Goal: Task Accomplishment & Management: Manage account settings

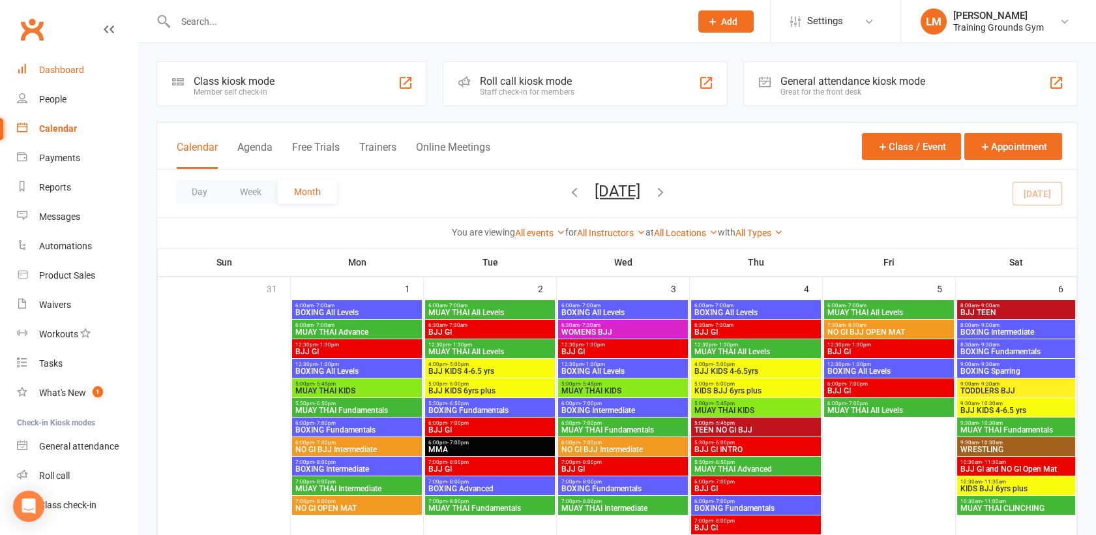
click at [52, 69] on div "Dashboard" at bounding box center [61, 70] width 45 height 10
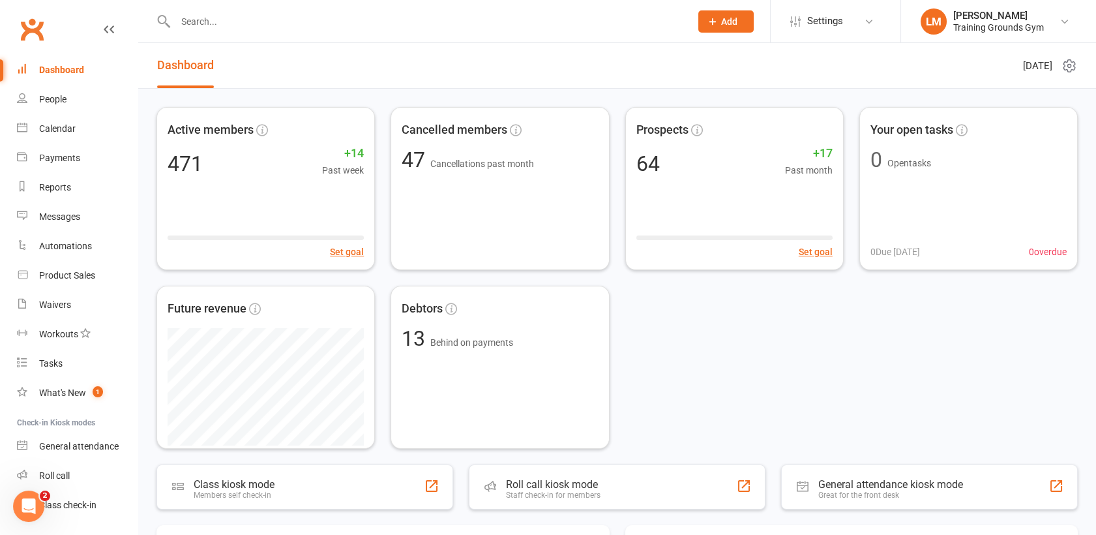
click at [52, 69] on div "Dashboard" at bounding box center [61, 70] width 45 height 10
click at [53, 295] on link "Waivers" at bounding box center [77, 304] width 121 height 29
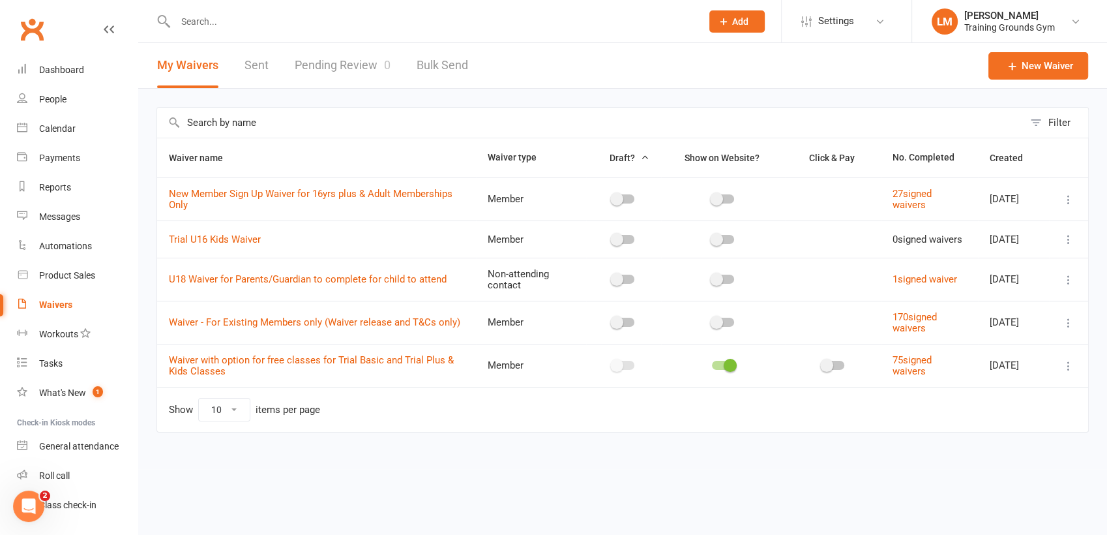
click at [373, 61] on link "Pending Review 0" at bounding box center [343, 65] width 96 height 45
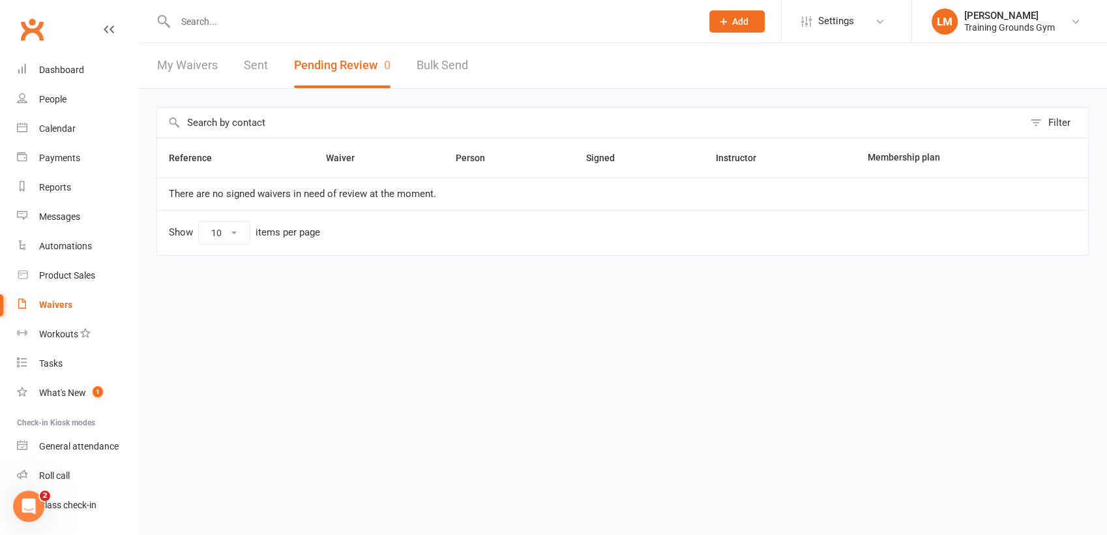
click at [202, 25] on input "text" at bounding box center [431, 21] width 521 height 18
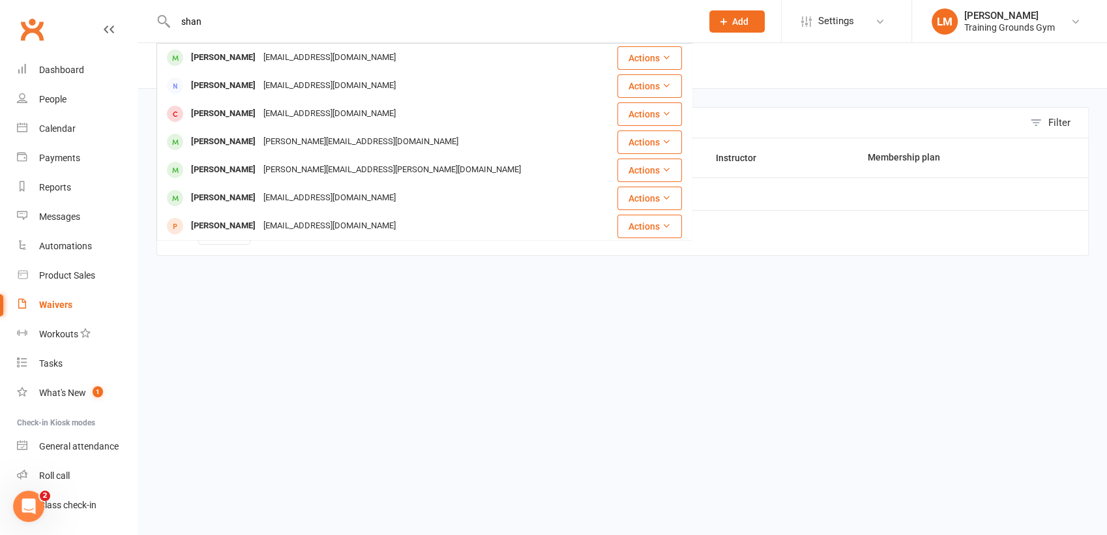
drag, startPoint x: 298, startPoint y: 12, endPoint x: 149, endPoint y: 25, distance: 149.2
click at [149, 25] on react-component "[PERSON_NAME] [EMAIL_ADDRESS][DOMAIN_NAME] Actions [PERSON_NAME] [PERSON_NAME][…" at bounding box center [346, 21] width 692 height 42
paste input "[EMAIL_ADDRESS][DOMAIN_NAME]"
type input "[EMAIL_ADDRESS][DOMAIN_NAME]"
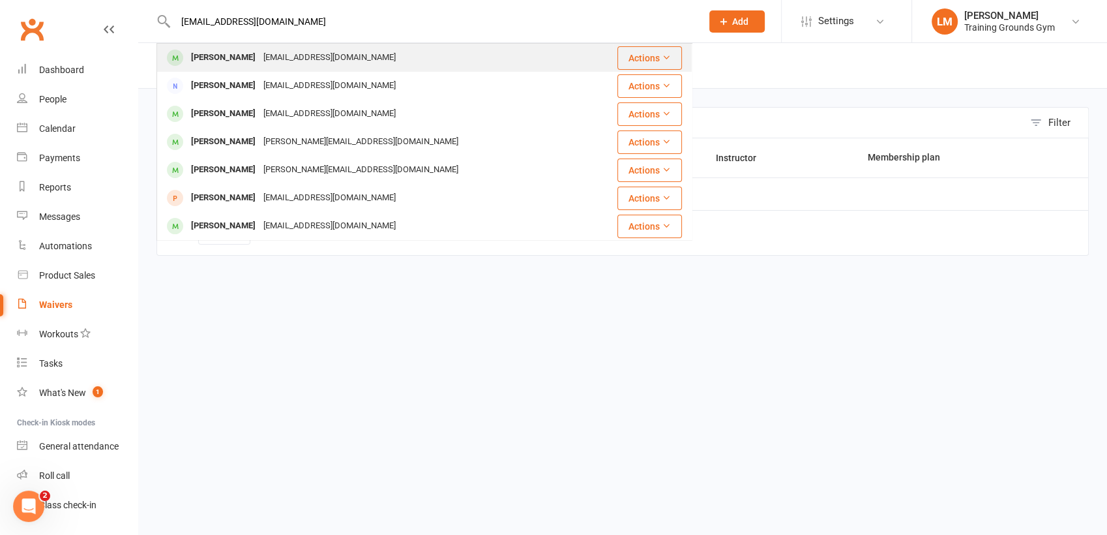
click at [260, 60] on div "[EMAIL_ADDRESS][DOMAIN_NAME]" at bounding box center [330, 57] width 140 height 19
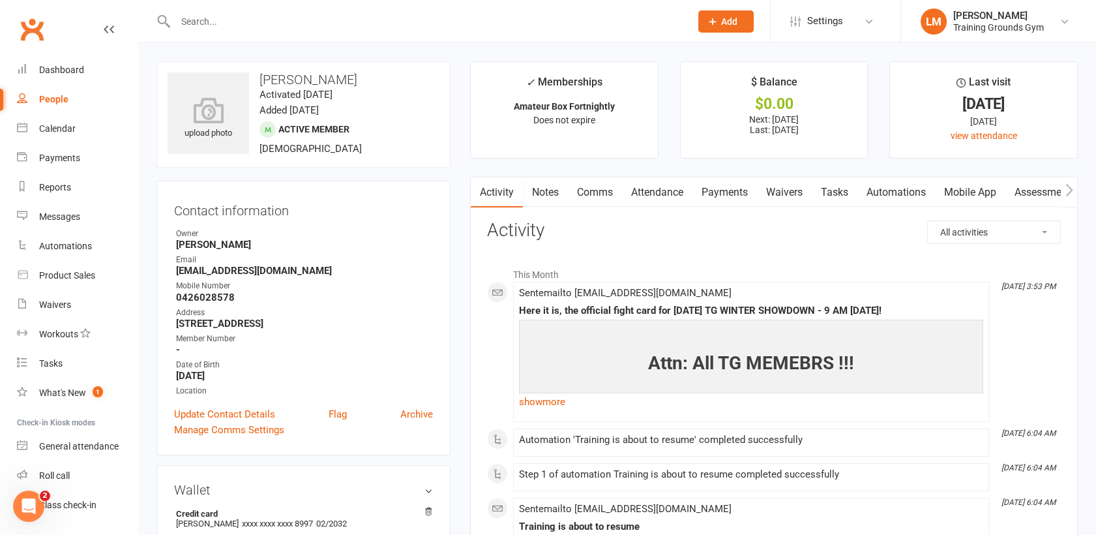
click at [726, 196] on link "Payments" at bounding box center [724, 192] width 65 height 30
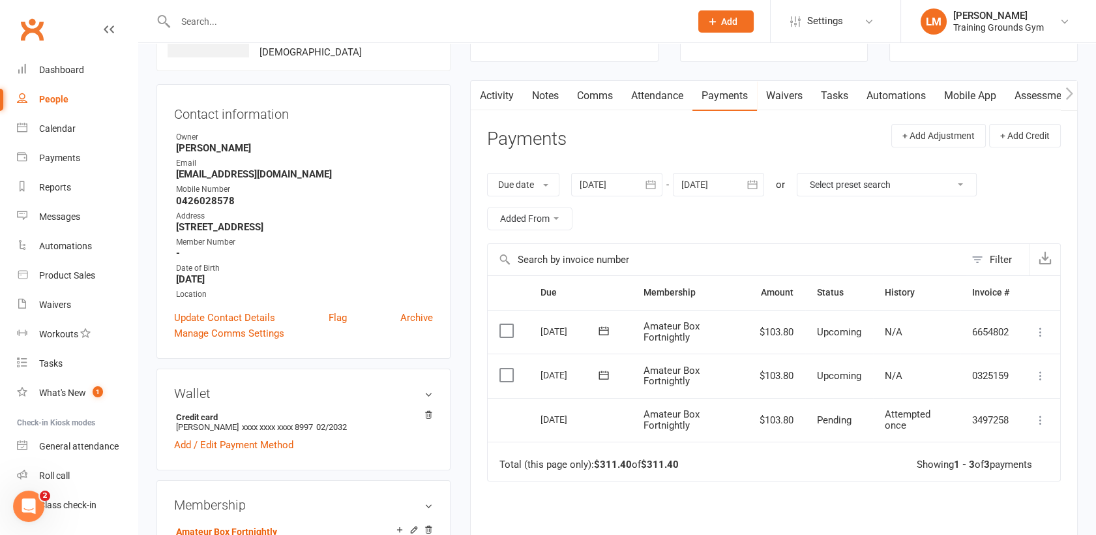
scroll to position [115, 0]
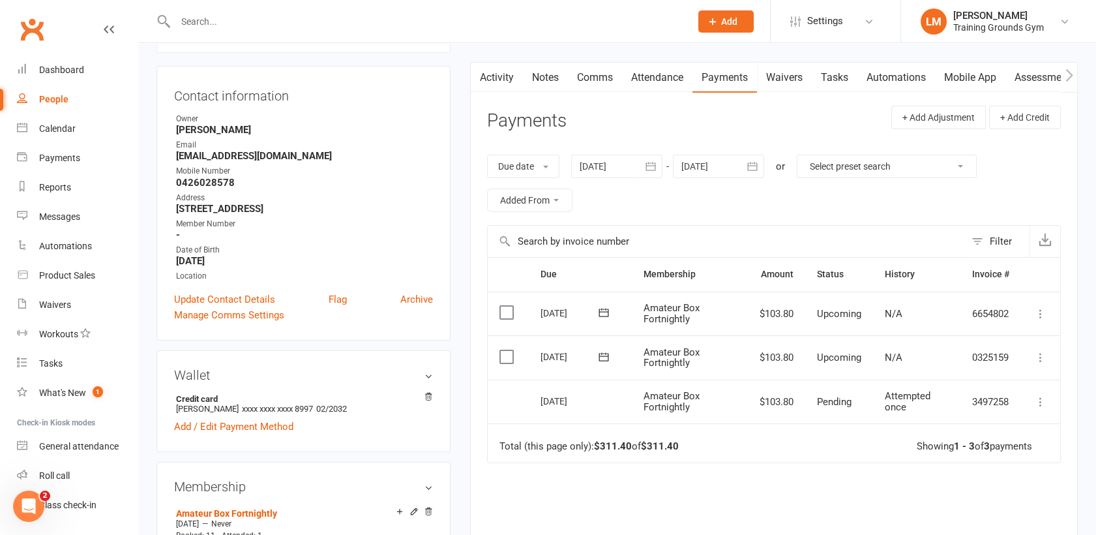
click at [619, 170] on div at bounding box center [616, 166] width 91 height 23
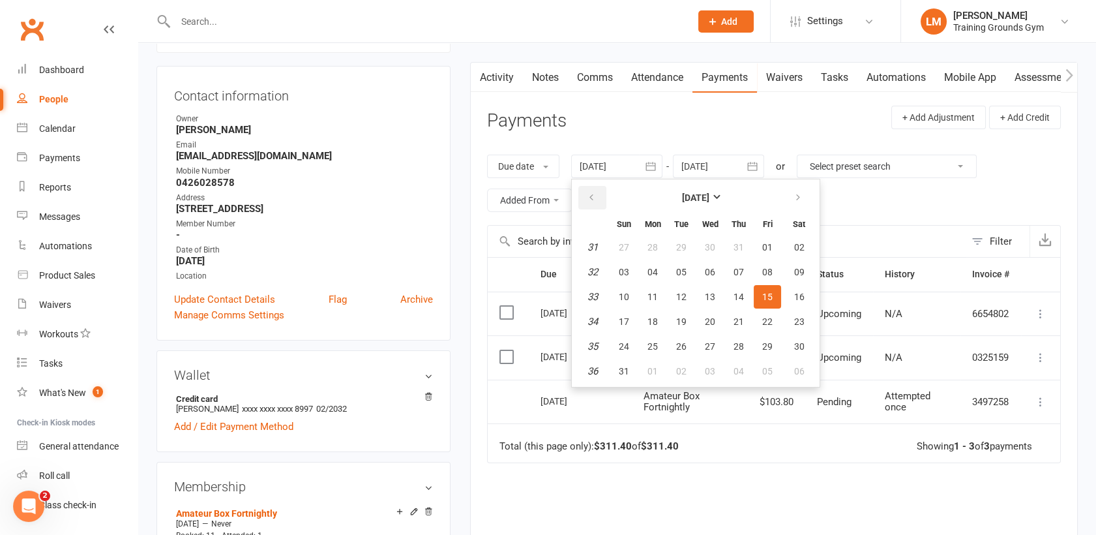
click at [593, 203] on button "button" at bounding box center [592, 197] width 28 height 23
click at [624, 273] on span "06" at bounding box center [624, 272] width 10 height 10
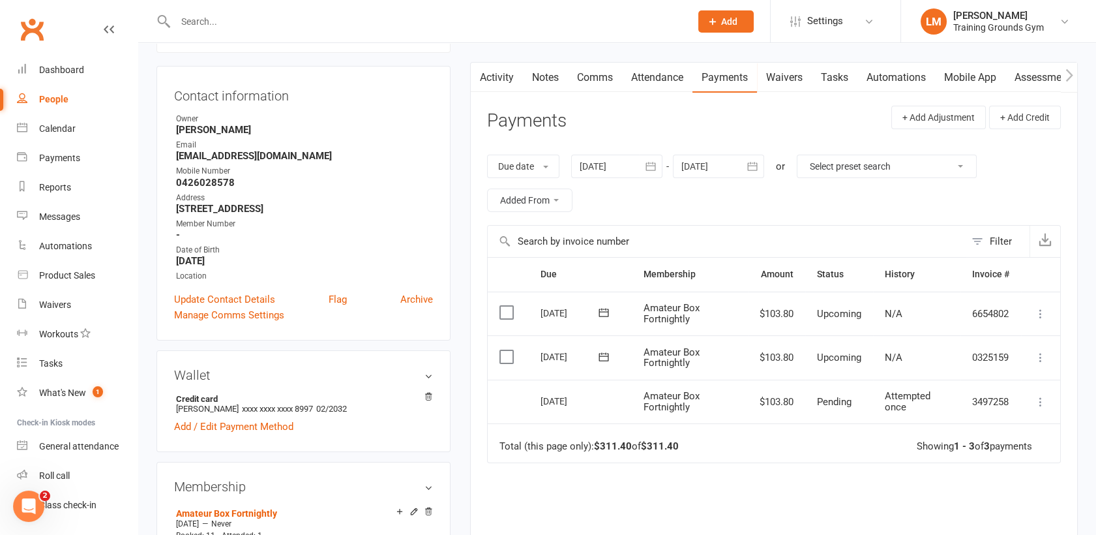
click at [598, 160] on div at bounding box center [616, 166] width 91 height 23
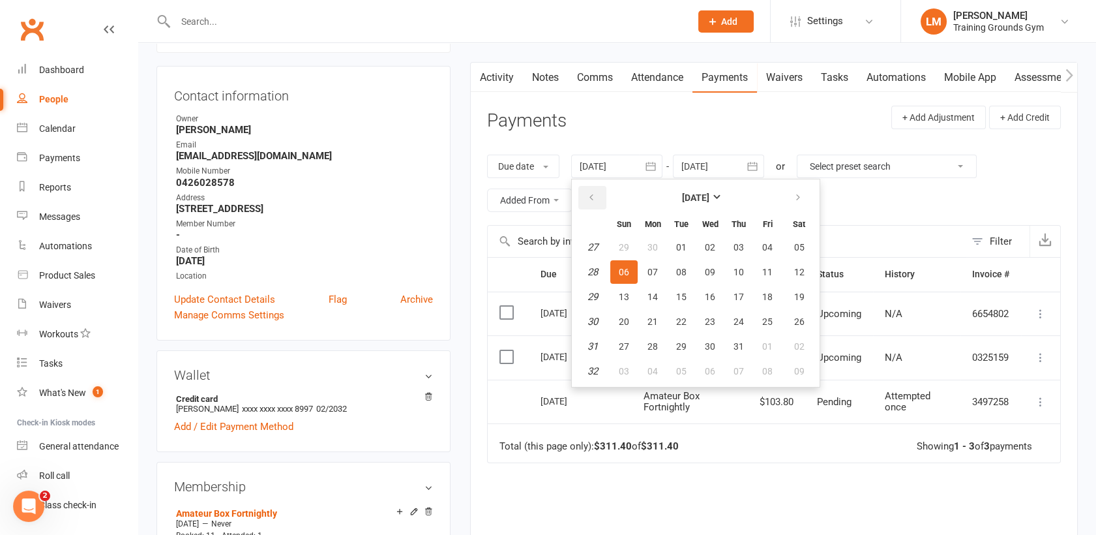
click at [603, 205] on button "button" at bounding box center [592, 197] width 28 height 23
click at [627, 267] on span "04" at bounding box center [624, 272] width 10 height 10
type input "[DATE]"
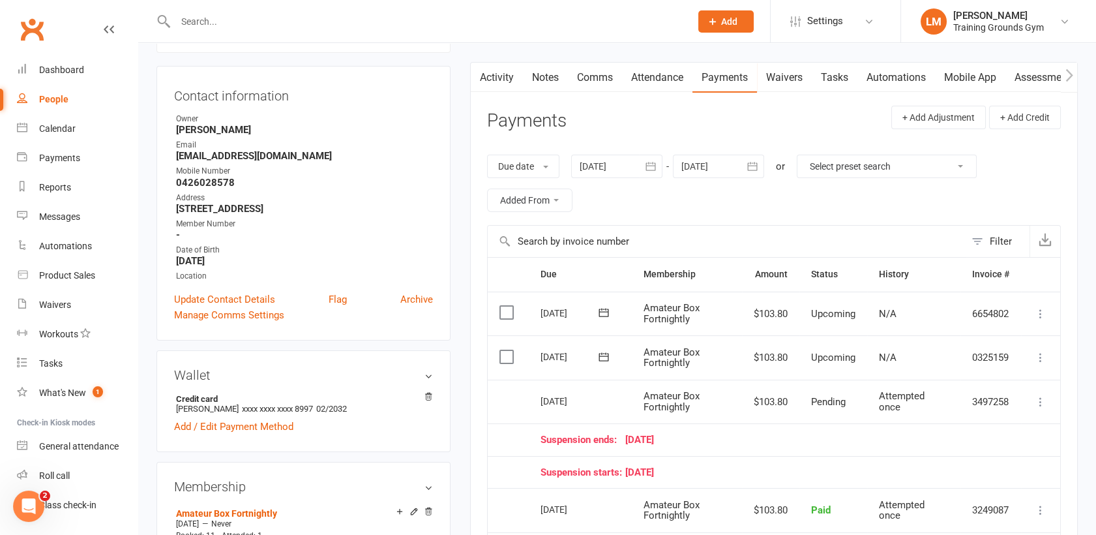
click at [237, 17] on input "text" at bounding box center [426, 21] width 510 height 18
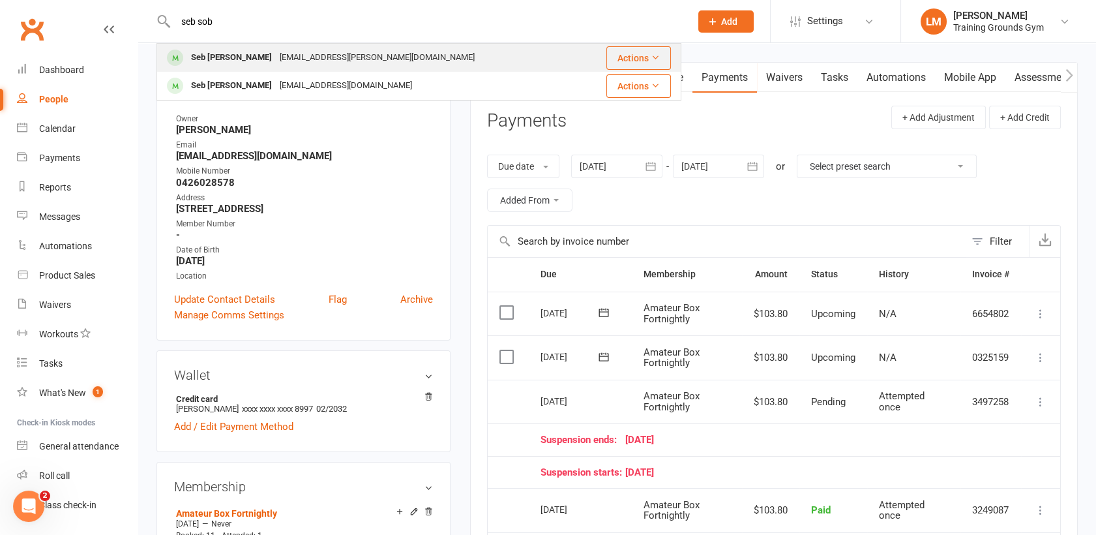
type input "seb sob"
click at [276, 54] on div "[EMAIL_ADDRESS][PERSON_NAME][DOMAIN_NAME]" at bounding box center [377, 57] width 203 height 19
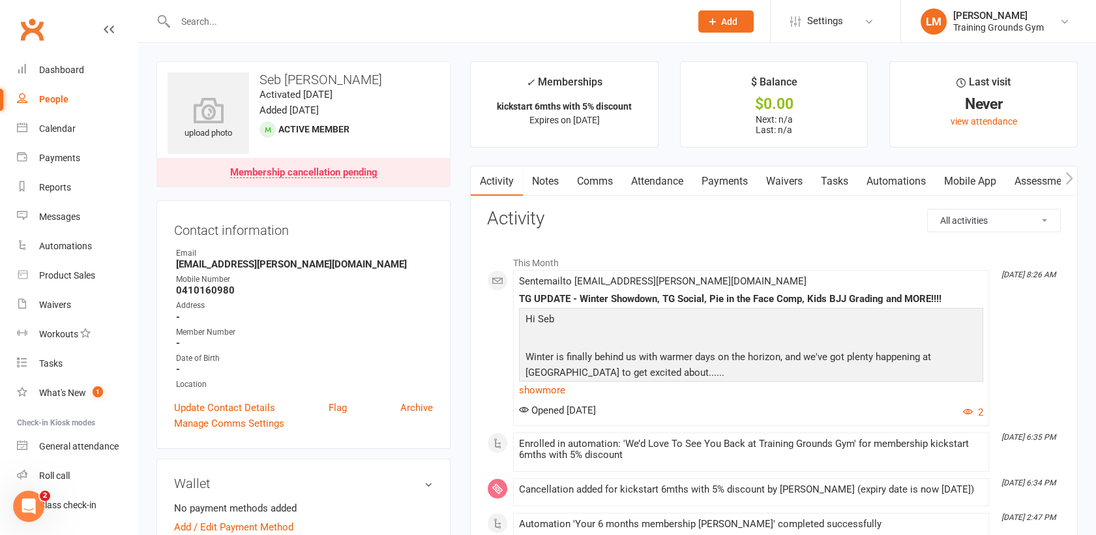
click at [736, 181] on link "Payments" at bounding box center [724, 181] width 65 height 30
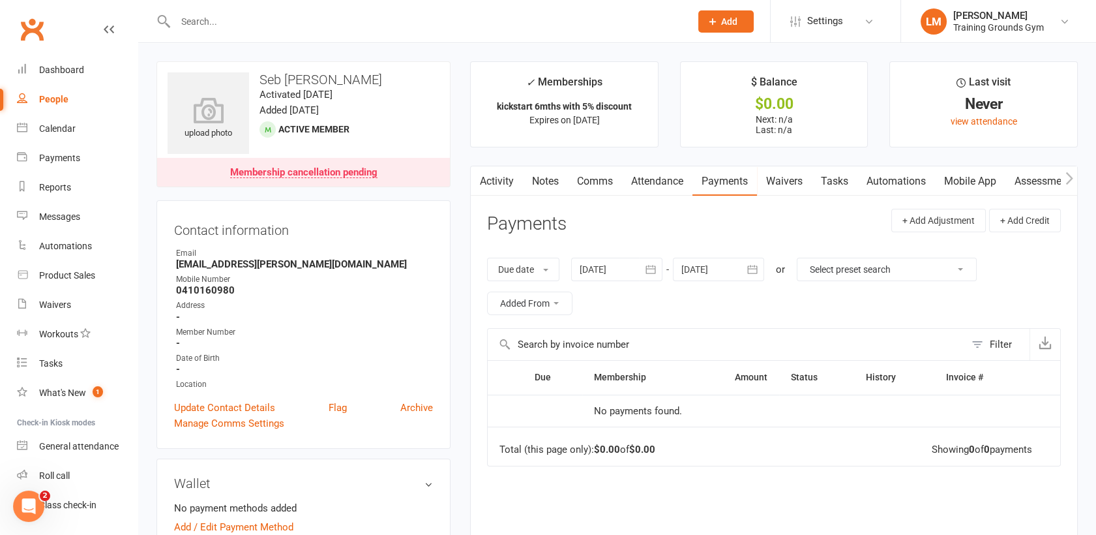
click at [256, 18] on input "text" at bounding box center [426, 21] width 510 height 18
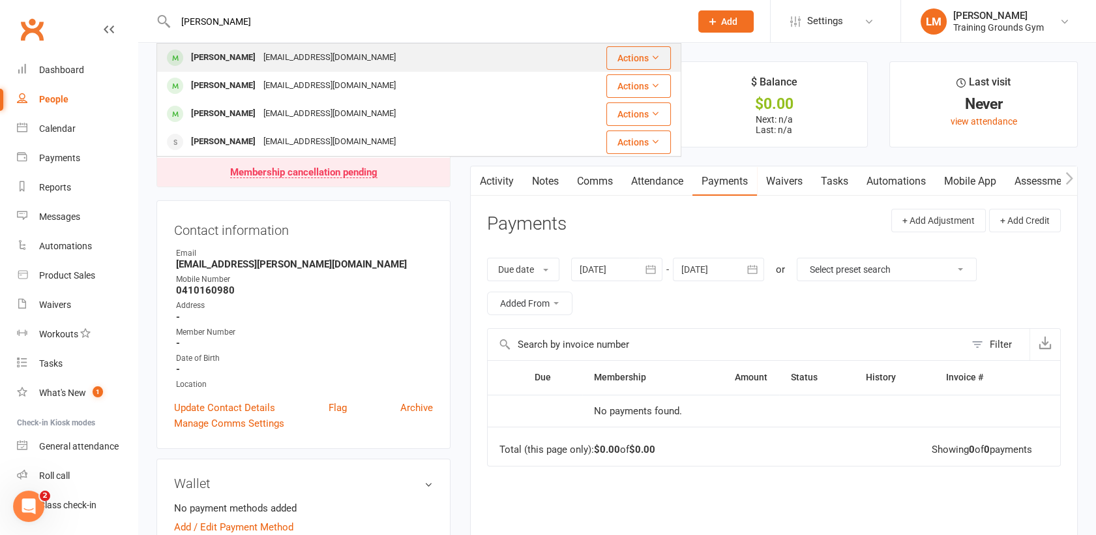
type input "[PERSON_NAME]"
click at [260, 53] on div "[EMAIL_ADDRESS][DOMAIN_NAME]" at bounding box center [330, 57] width 140 height 19
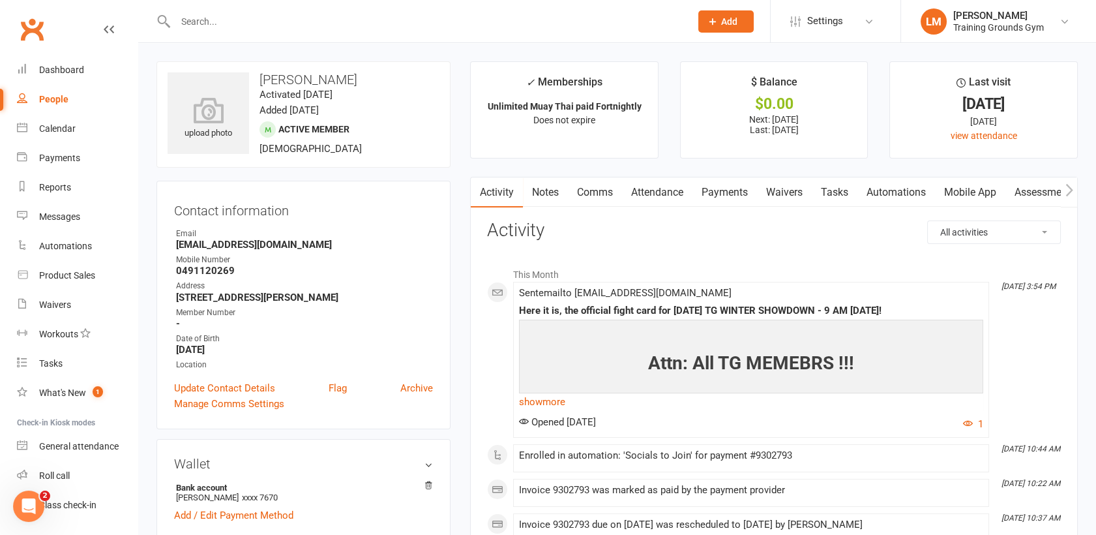
click at [734, 190] on link "Payments" at bounding box center [724, 192] width 65 height 30
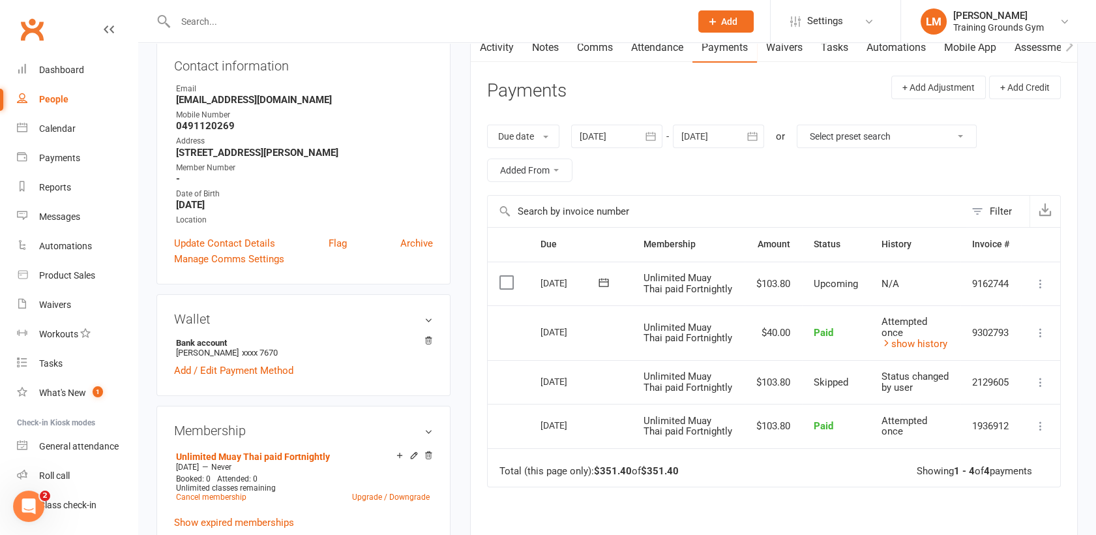
scroll to position [173, 0]
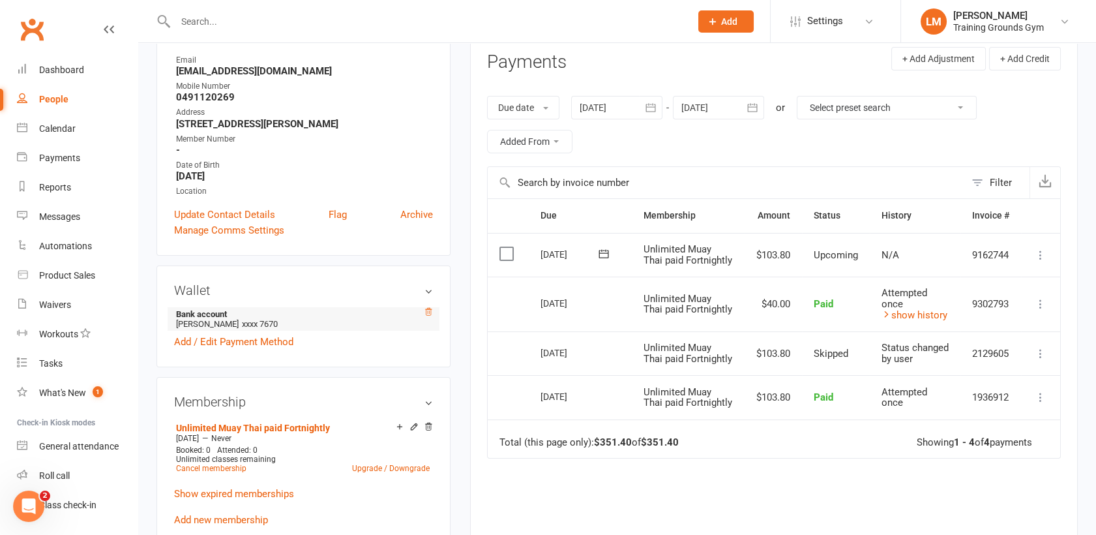
click at [426, 316] on icon at bounding box center [428, 311] width 9 height 9
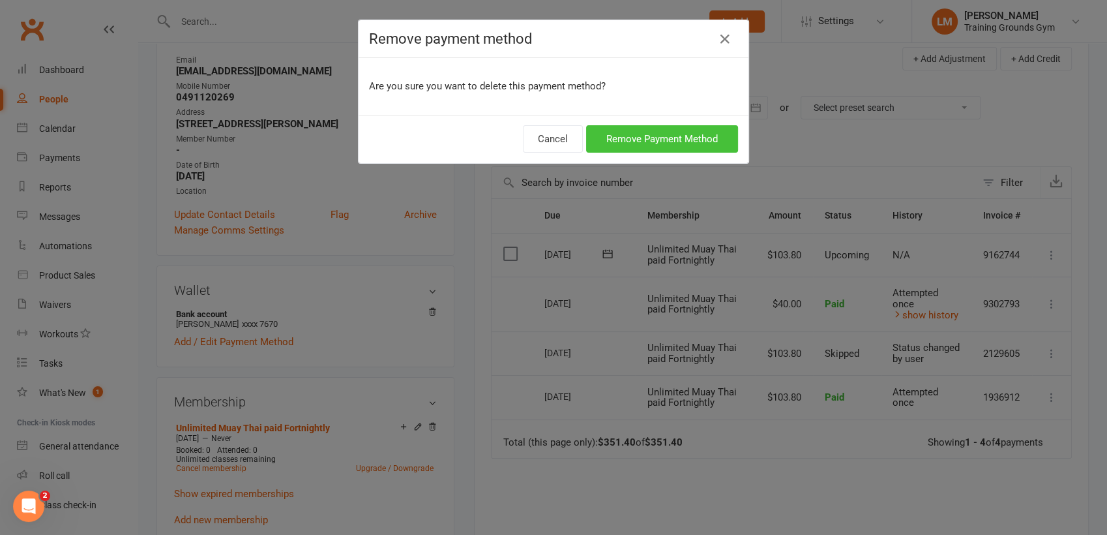
click at [652, 139] on button "Remove Payment Method" at bounding box center [662, 138] width 152 height 27
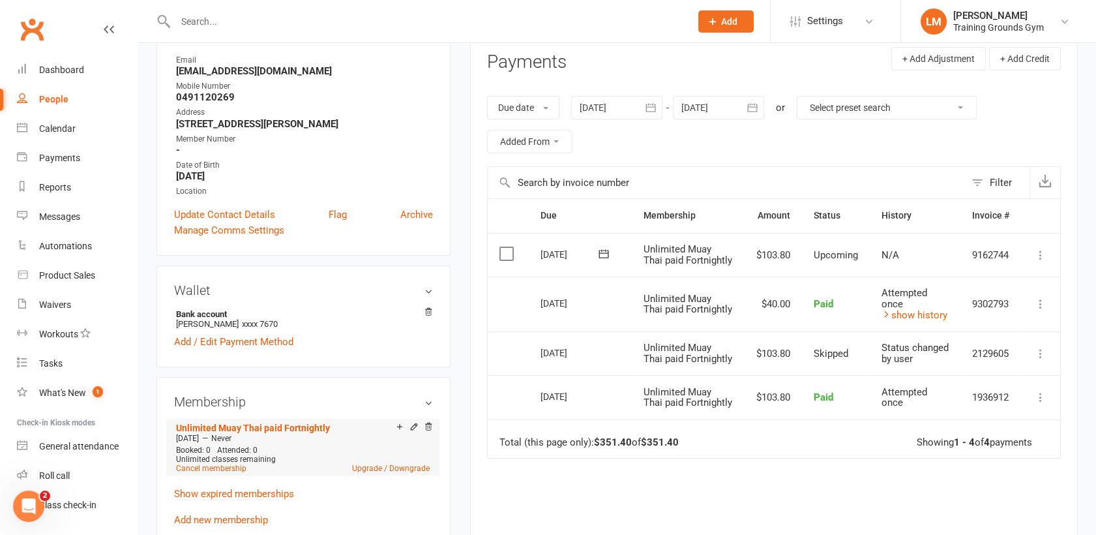
click at [223, 476] on li "Unlimited Muay Thai paid Fortnightly [DATE] — Never Booked: 0 Attended: 0 Unlim…" at bounding box center [303, 447] width 260 height 57
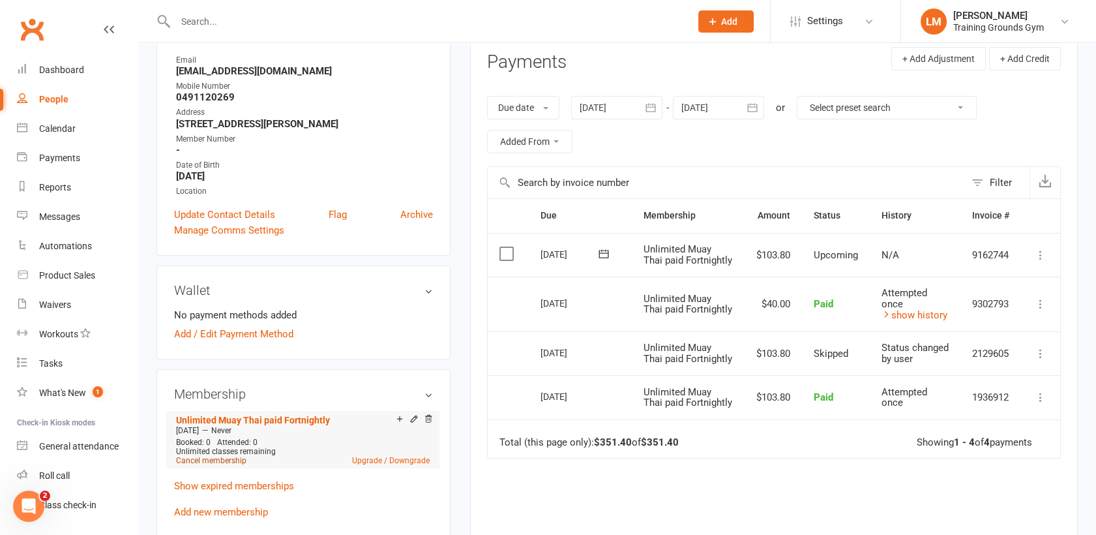
click at [219, 465] on link "Cancel membership" at bounding box center [211, 460] width 70 height 9
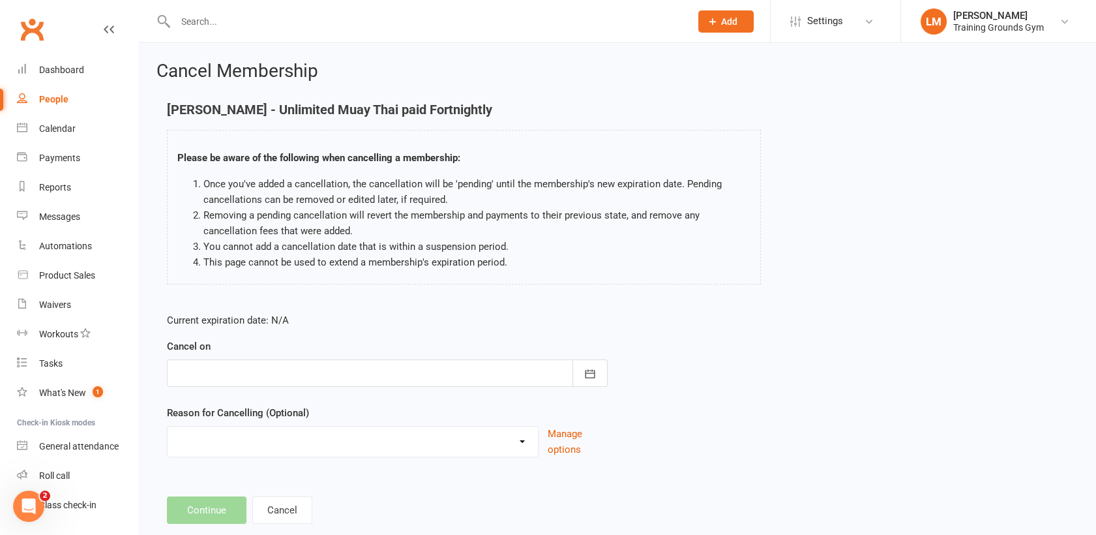
click at [342, 373] on div at bounding box center [387, 372] width 441 height 27
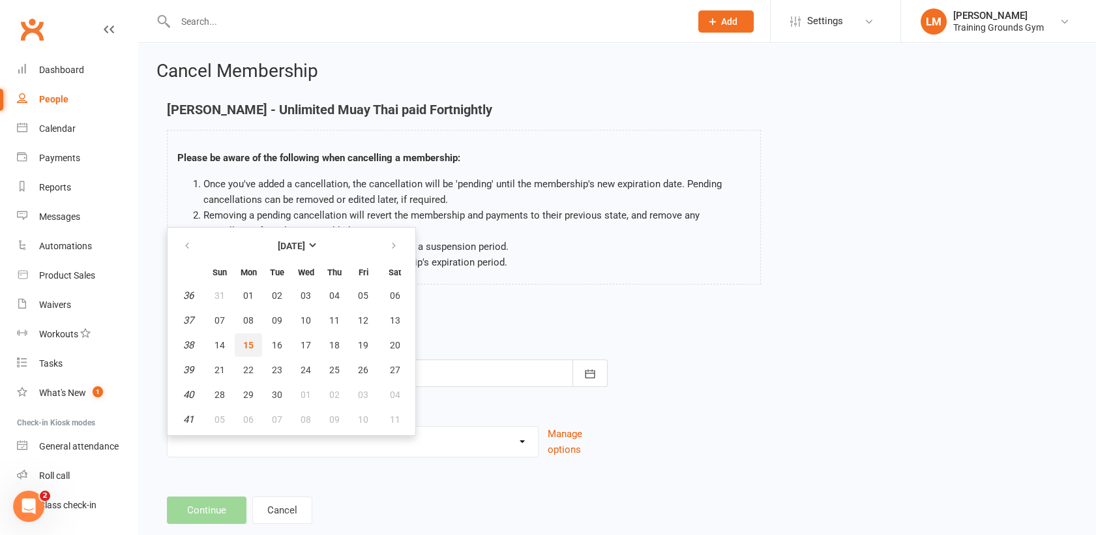
click at [250, 344] on span "15" at bounding box center [248, 345] width 10 height 10
type input "[DATE]"
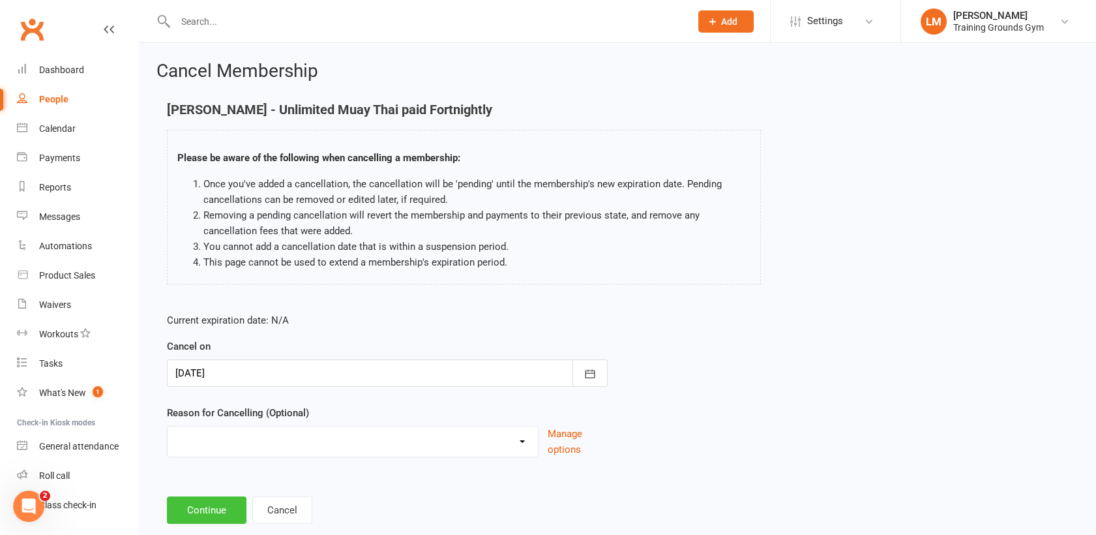
click at [201, 514] on button "Continue" at bounding box center [207, 509] width 80 height 27
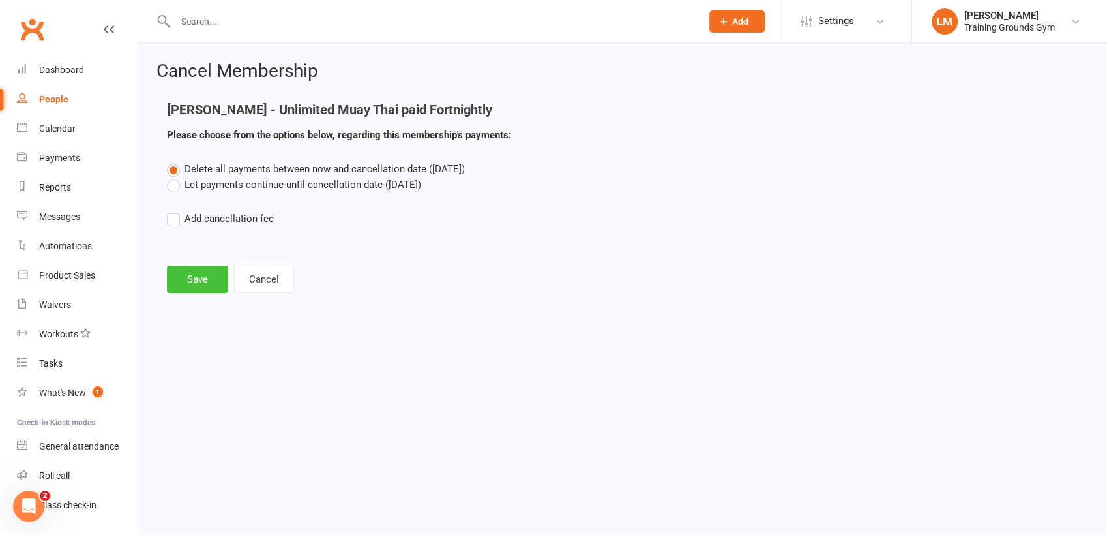
click at [201, 279] on button "Save" at bounding box center [197, 278] width 61 height 27
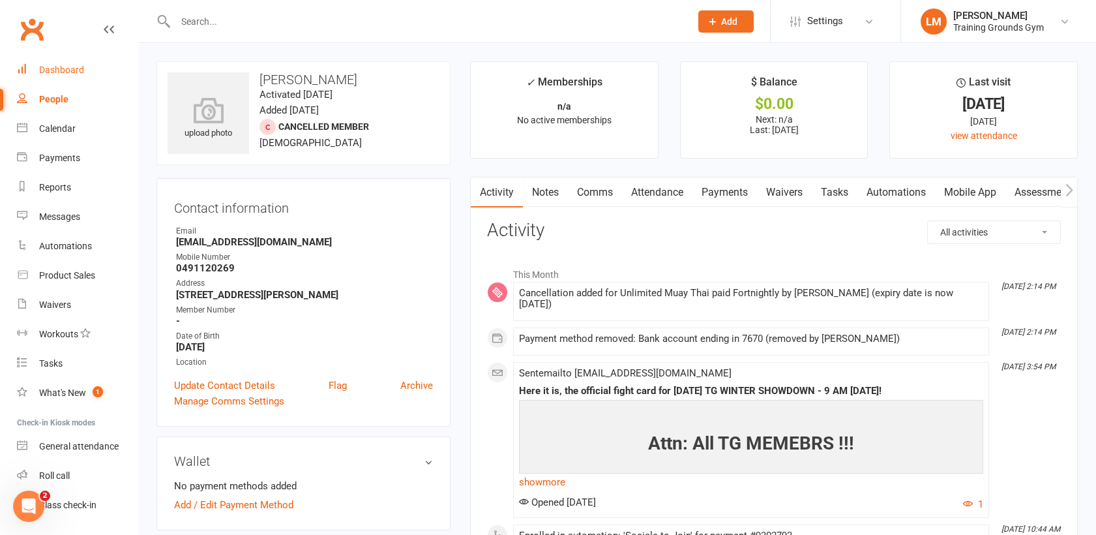
click at [57, 63] on link "Dashboard" at bounding box center [77, 69] width 121 height 29
